Goal: Transaction & Acquisition: Download file/media

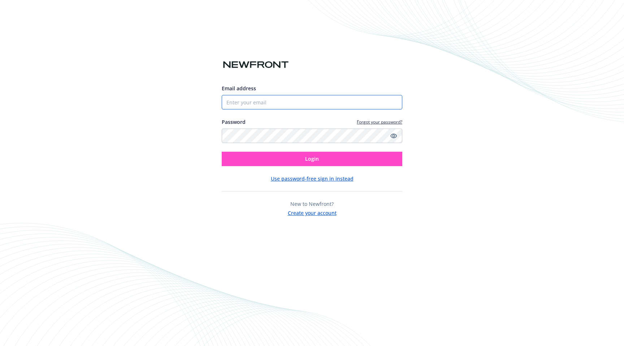
type input "[EMAIL_ADDRESS][DOMAIN_NAME]"
click at [303, 162] on button "Login" at bounding box center [312, 159] width 180 height 14
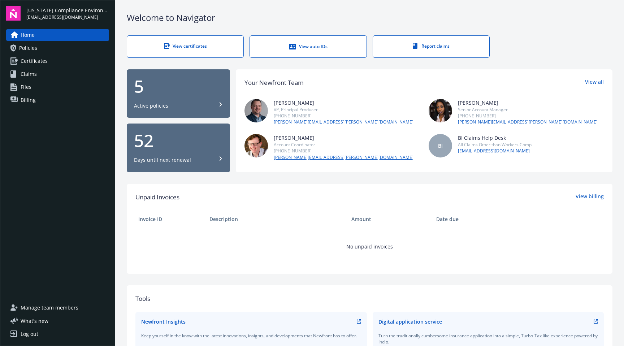
click at [47, 59] on link "Certificates" at bounding box center [57, 61] width 103 height 12
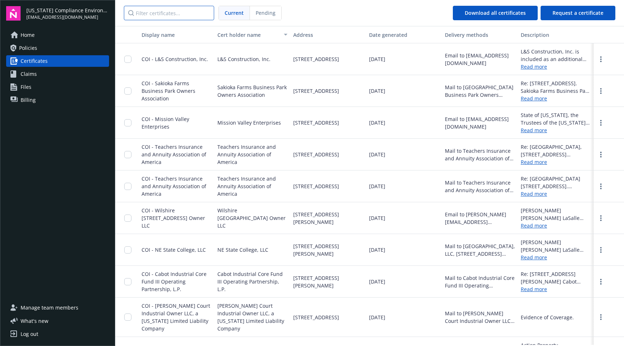
click at [164, 14] on input "Filter certificates..." at bounding box center [169, 13] width 90 height 14
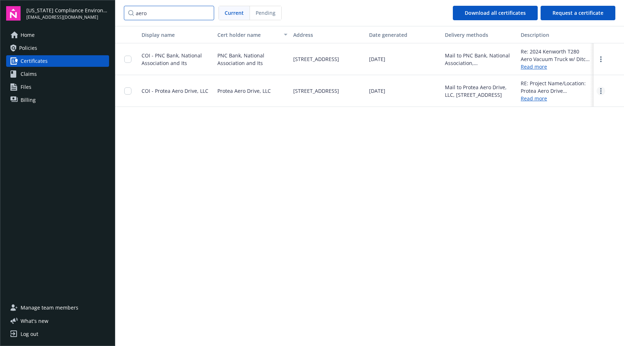
type input "aero"
click at [599, 91] on link "more" at bounding box center [600, 91] width 9 height 9
click at [586, 102] on link "Download" at bounding box center [580, 106] width 47 height 14
